Goal: Navigation & Orientation: Find specific page/section

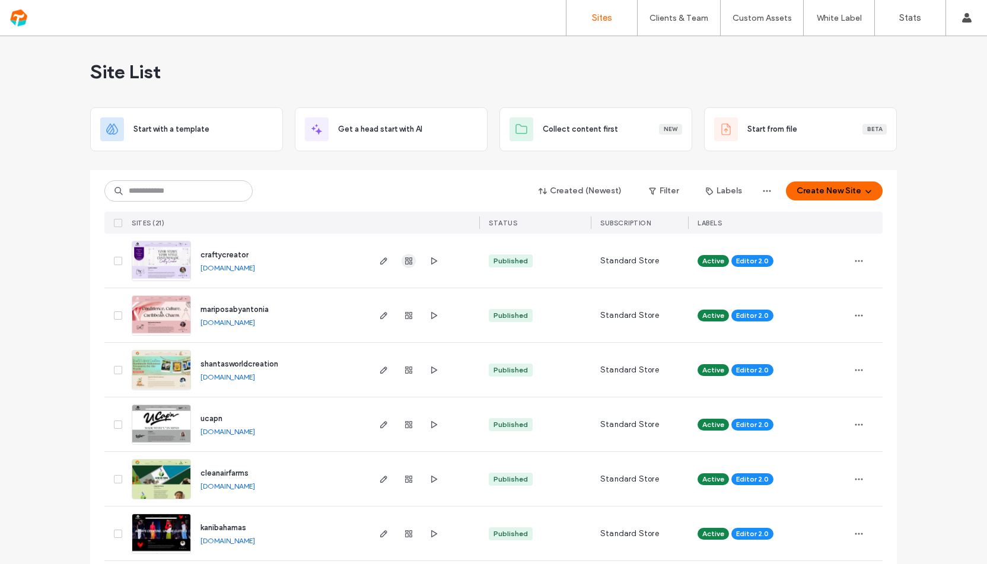
click at [405, 260] on use "button" at bounding box center [408, 260] width 7 height 7
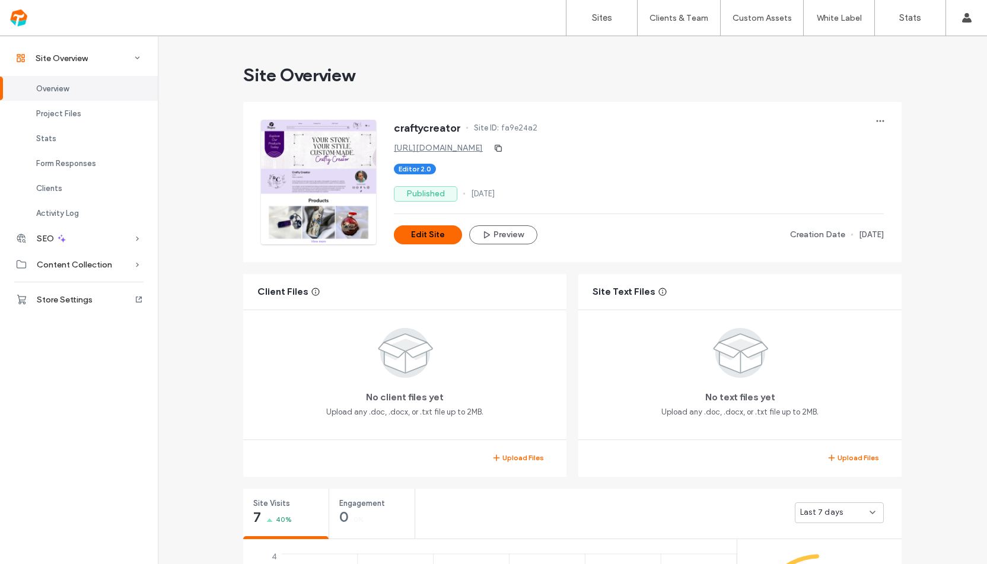
scroll to position [315, 0]
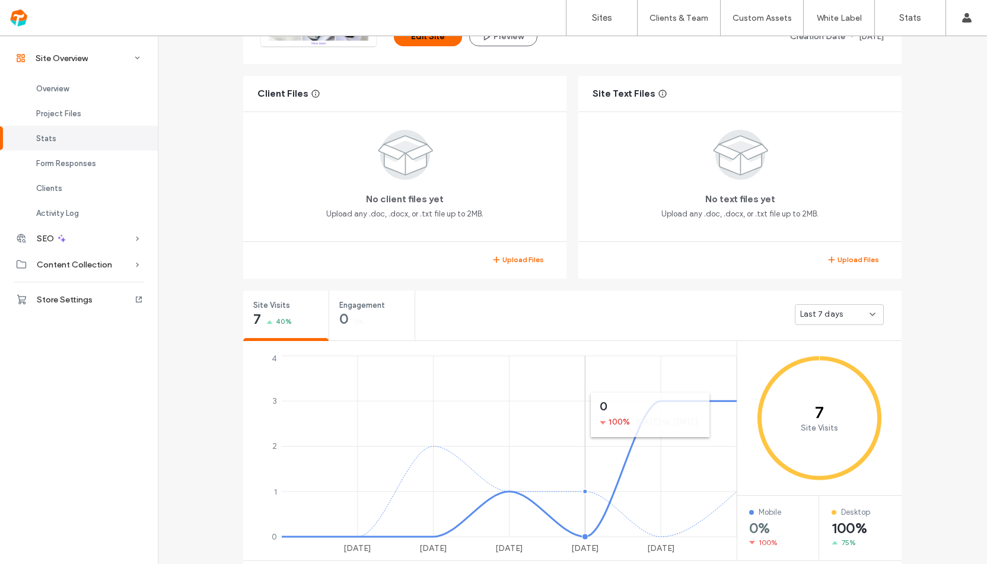
scroll to position [39, 0]
